Goal: Task Accomplishment & Management: Complete application form

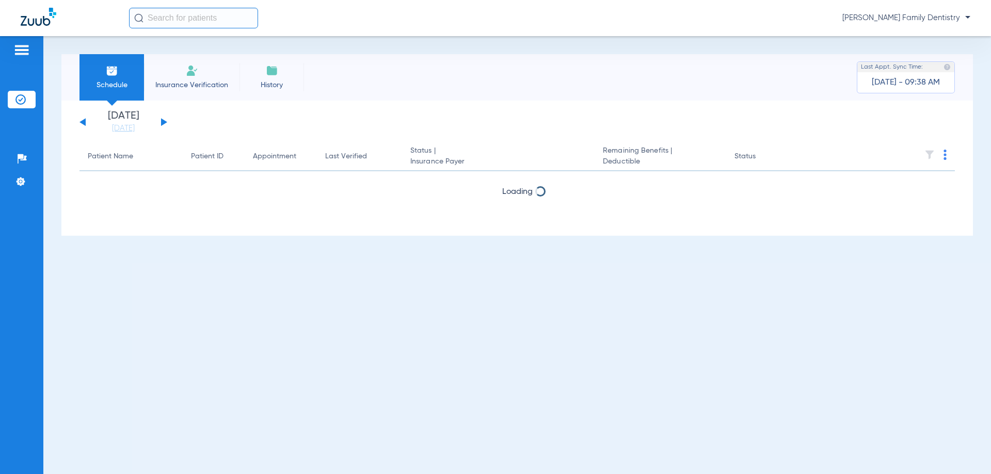
click at [187, 76] on img at bounding box center [192, 71] width 12 height 12
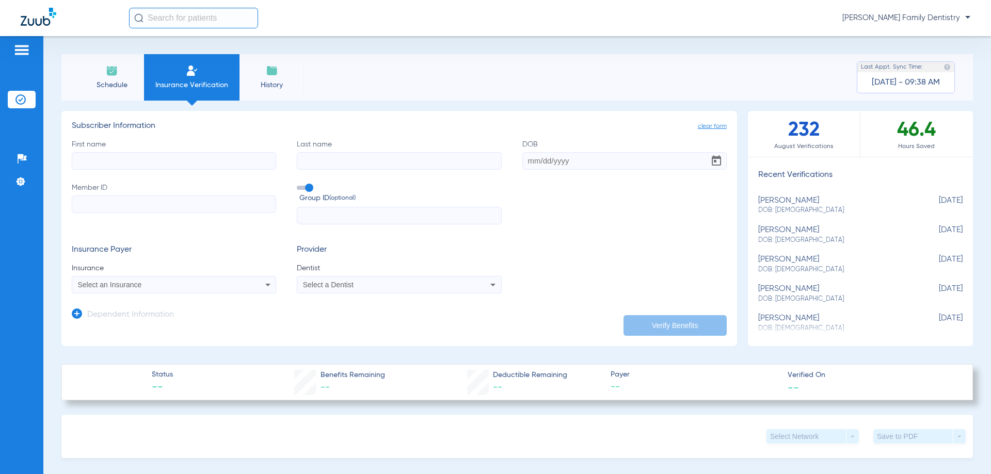
click at [150, 165] on input "First name" at bounding box center [174, 161] width 204 height 18
type input "[PERSON_NAME]"
type input "[DATE]"
type input "105306073001"
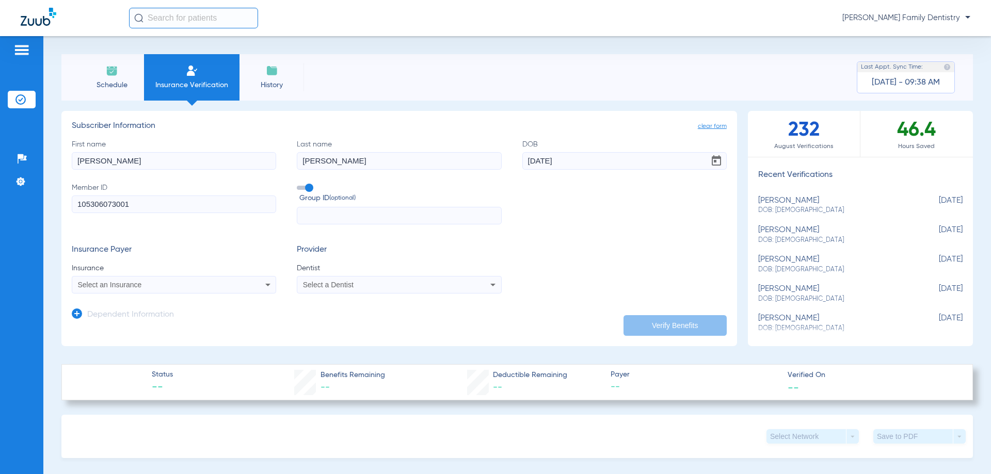
click at [265, 285] on icon at bounding box center [267, 285] width 5 height 3
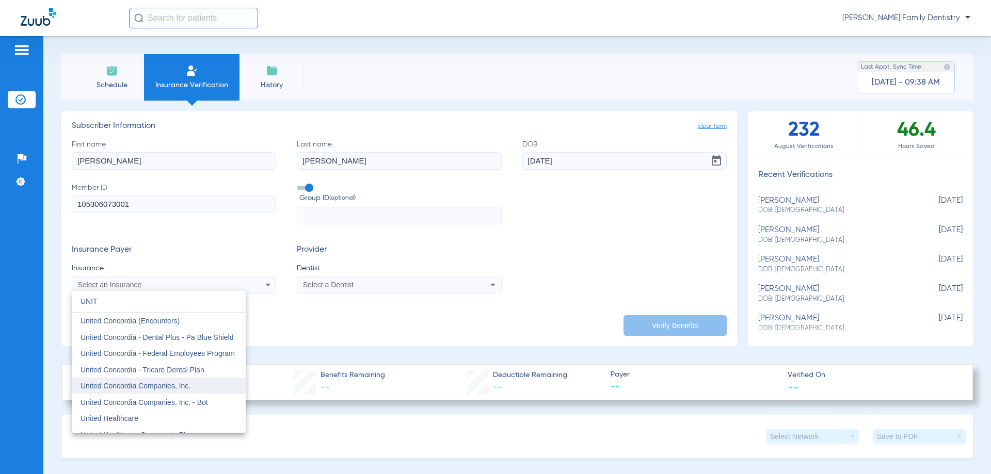
type input "UNIT"
click at [100, 383] on span "United Concordia Companies, Inc." at bounding box center [136, 386] width 110 height 8
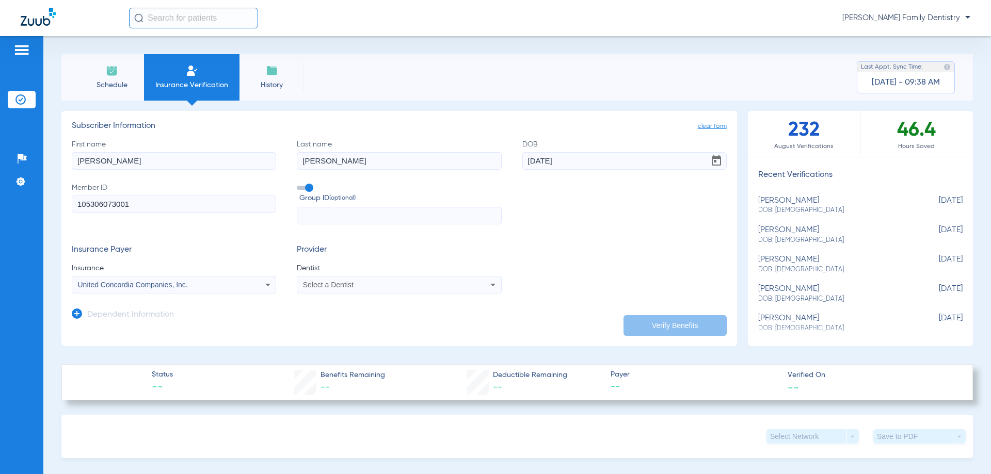
click at [390, 288] on div "Select a Dentist" at bounding box center [380, 284] width 154 height 7
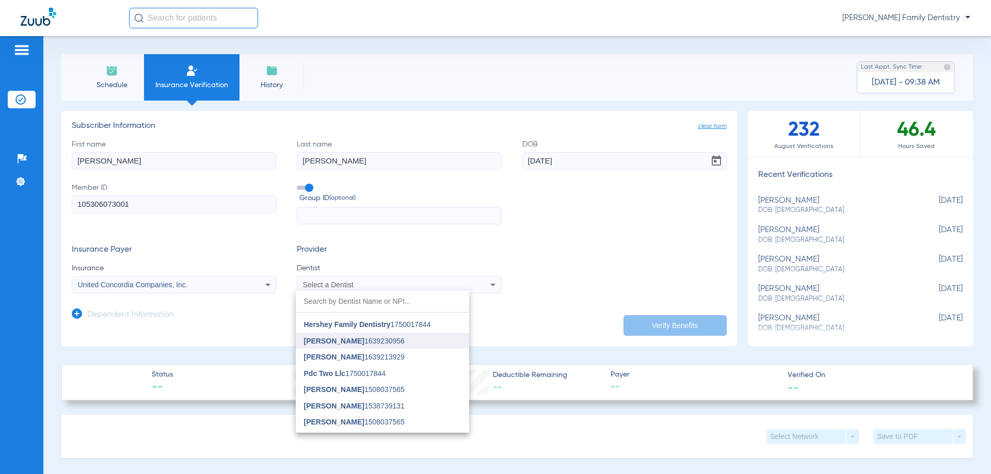
scroll to position [52, 0]
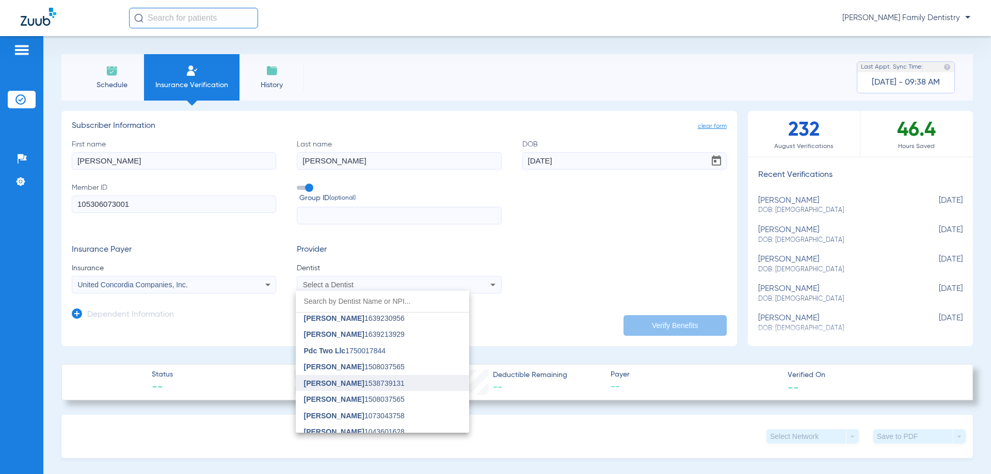
click at [340, 381] on span "[PERSON_NAME]" at bounding box center [334, 383] width 60 height 8
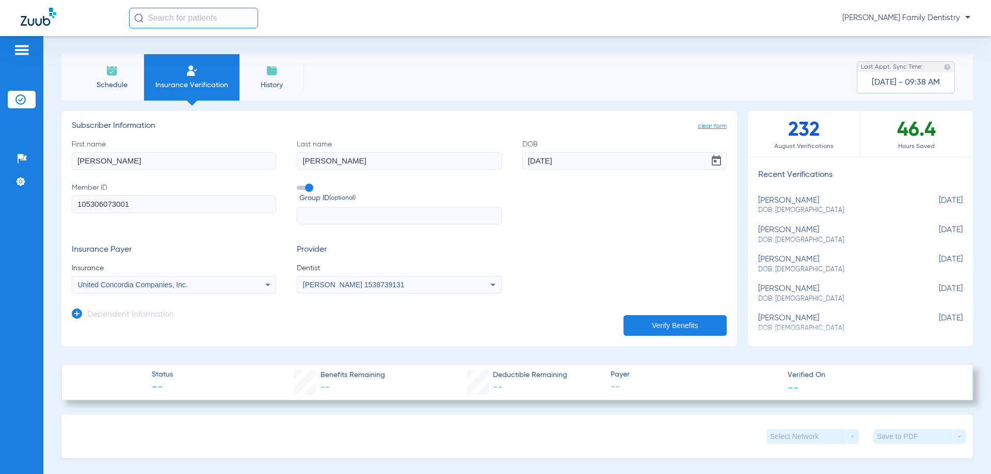
click at [659, 324] on button "Verify Benefits" at bounding box center [675, 325] width 103 height 21
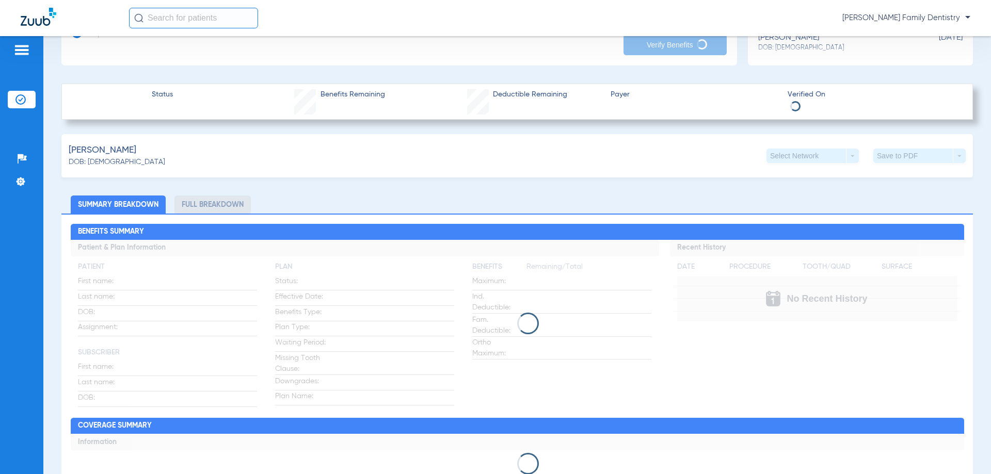
scroll to position [258, 0]
